Goal: Information Seeking & Learning: Understand process/instructions

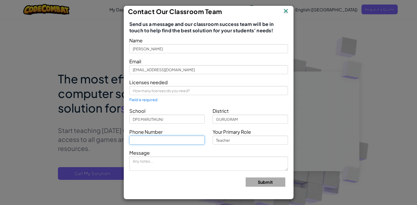
click at [179, 141] on input "text" at bounding box center [166, 139] width 75 height 9
drag, startPoint x: 166, startPoint y: 140, endPoint x: 96, endPoint y: 142, distance: 70.3
click at [96, 142] on div "Contact Our Classroom Team Send us a message and our classroom success team wil…" at bounding box center [208, 102] width 417 height 205
type input "9717160140"
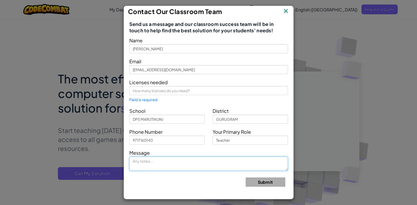
click at [157, 166] on textarea at bounding box center [208, 163] width 159 height 14
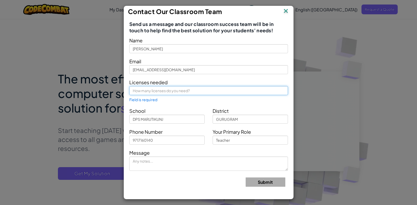
click at [172, 90] on input "text" at bounding box center [208, 90] width 159 height 9
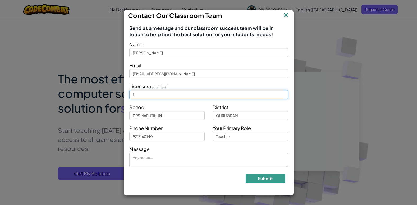
type input "1"
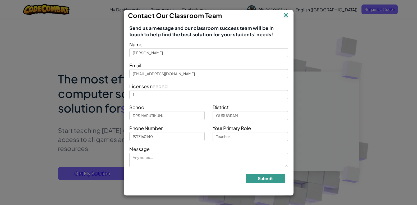
click at [266, 178] on button "Submit" at bounding box center [266, 177] width 40 height 9
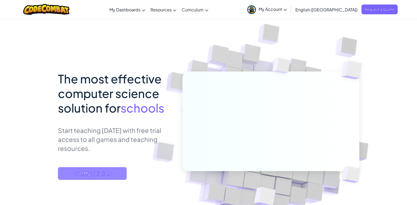
click at [88, 175] on span "Get My Solution" at bounding box center [92, 173] width 69 height 13
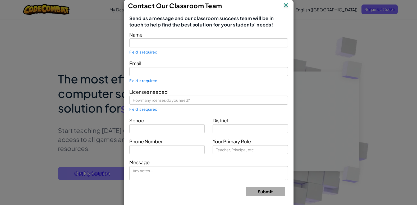
type input "[PERSON_NAME]"
type input "[EMAIL_ADDRESS][DOMAIN_NAME]"
type input "DPS MARUTIKUNJ"
type input "GURUGRAM"
type input "Teacher"
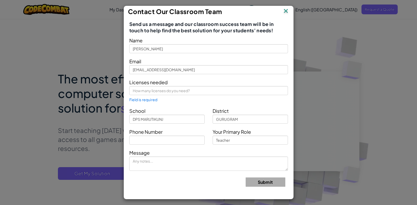
click at [288, 13] on img at bounding box center [285, 11] width 7 height 8
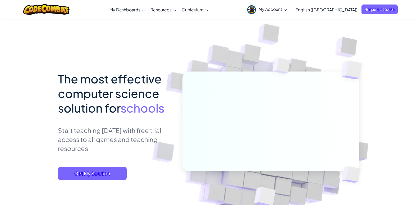
click at [289, 12] on link "My Account" at bounding box center [266, 9] width 45 height 17
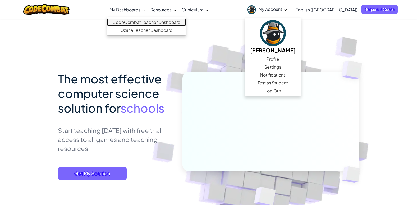
click at [151, 23] on link "CodeCombat Teacher Dashboard" at bounding box center [146, 22] width 79 height 8
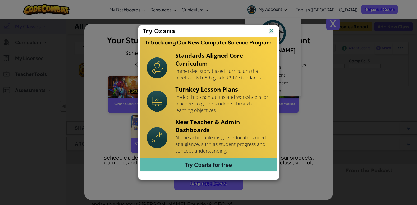
click at [272, 31] on img at bounding box center [271, 31] width 7 height 8
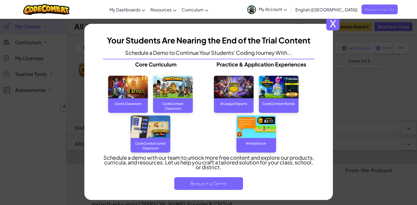
click at [333, 25] on span "x" at bounding box center [332, 23] width 13 height 13
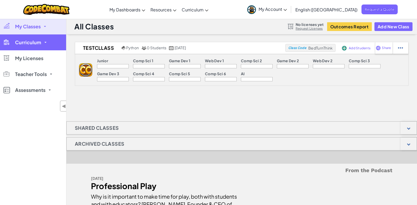
click at [48, 44] on link "Curriculum" at bounding box center [33, 42] width 66 height 16
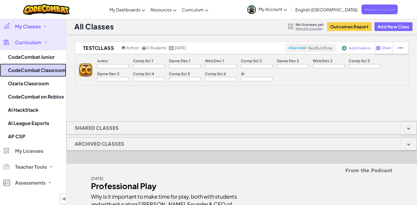
click at [45, 70] on link "CodeCombat Classroom" at bounding box center [33, 69] width 66 height 13
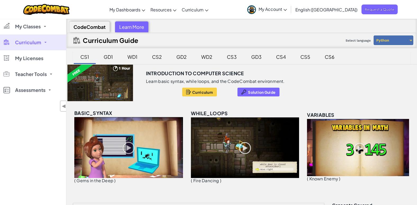
click at [215, 137] on img at bounding box center [245, 147] width 108 height 61
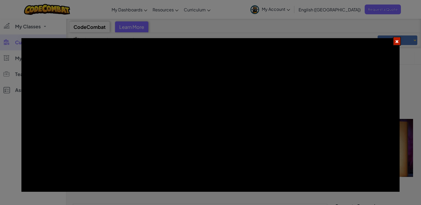
click at [152, 13] on div at bounding box center [210, 102] width 421 height 205
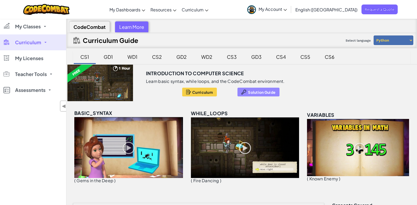
click at [271, 89] on button "Solution Guide" at bounding box center [258, 91] width 42 height 9
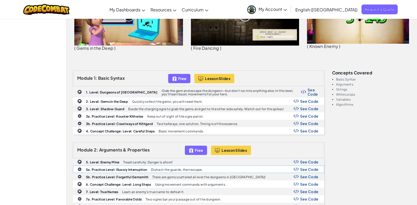
scroll to position [79, 0]
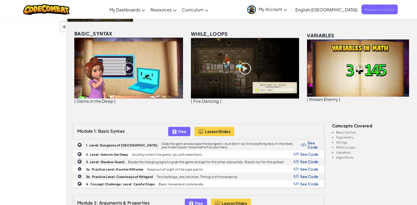
click at [287, 11] on span "My Account" at bounding box center [272, 9] width 28 height 6
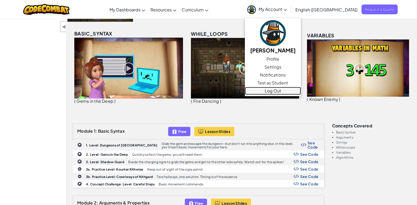
click at [299, 92] on link "Log Out" at bounding box center [273, 91] width 56 height 8
